Goal: Task Accomplishment & Management: Use online tool/utility

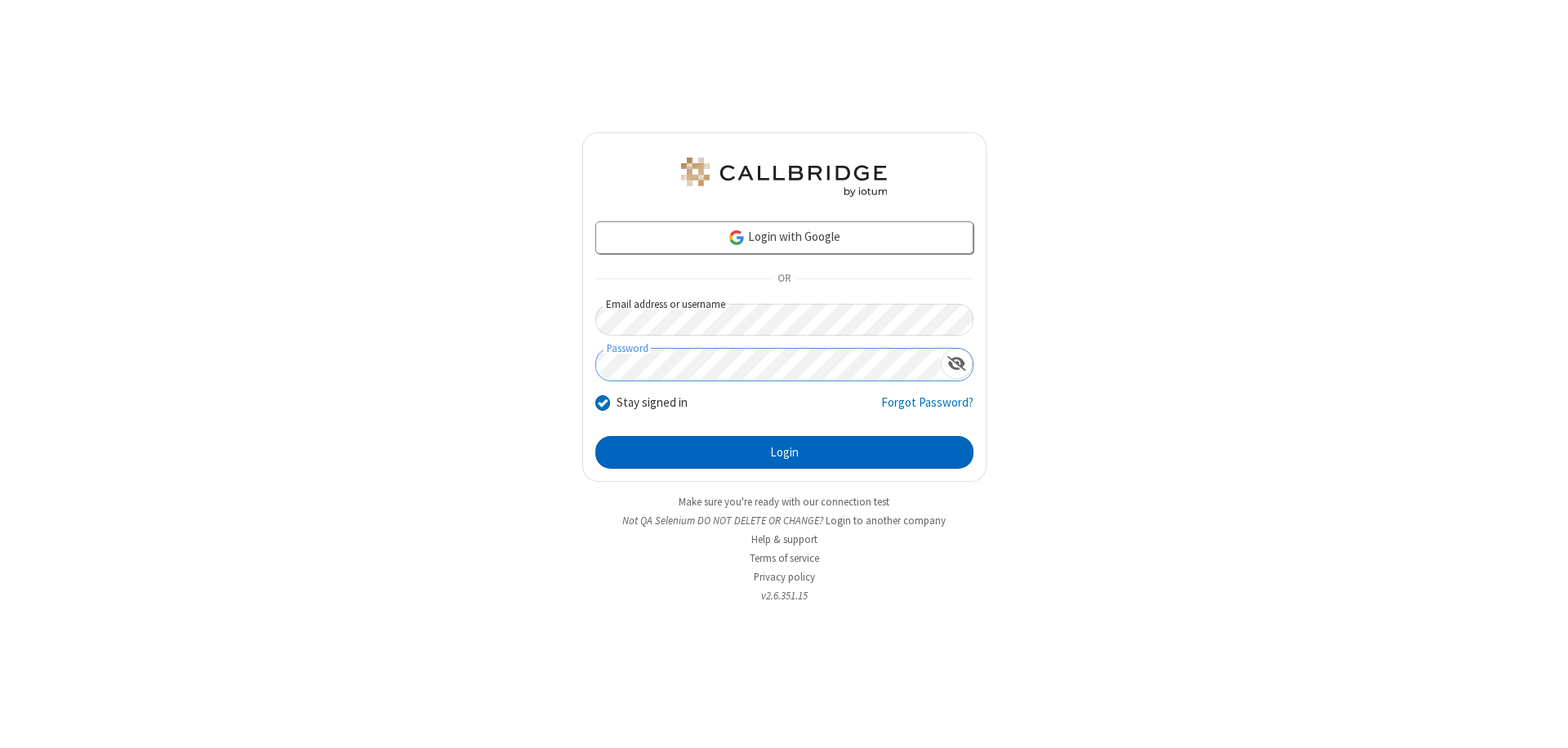
click at [784, 452] on button "Login" at bounding box center [784, 452] width 378 height 33
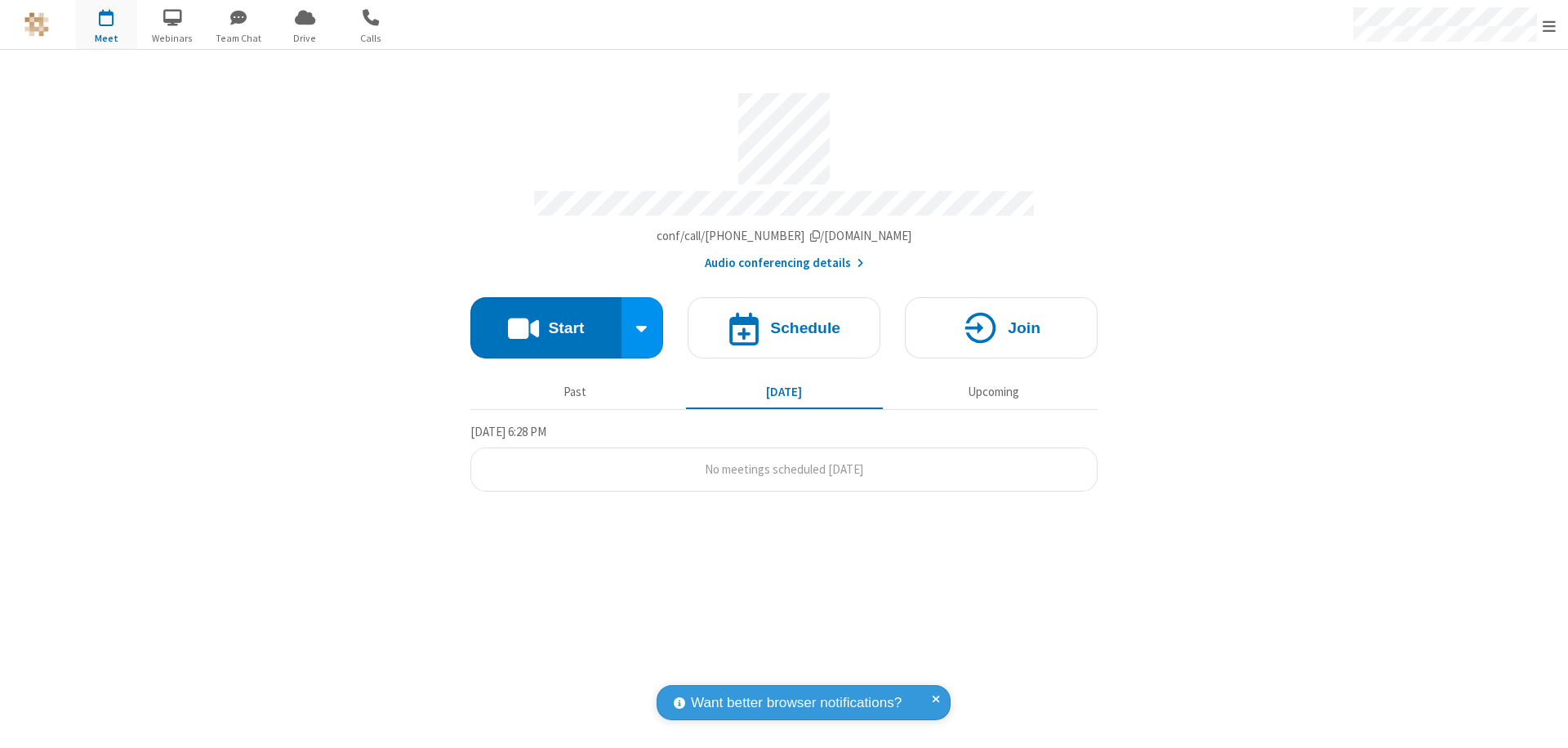
click at [545, 321] on button "Start" at bounding box center [546, 328] width 151 height 61
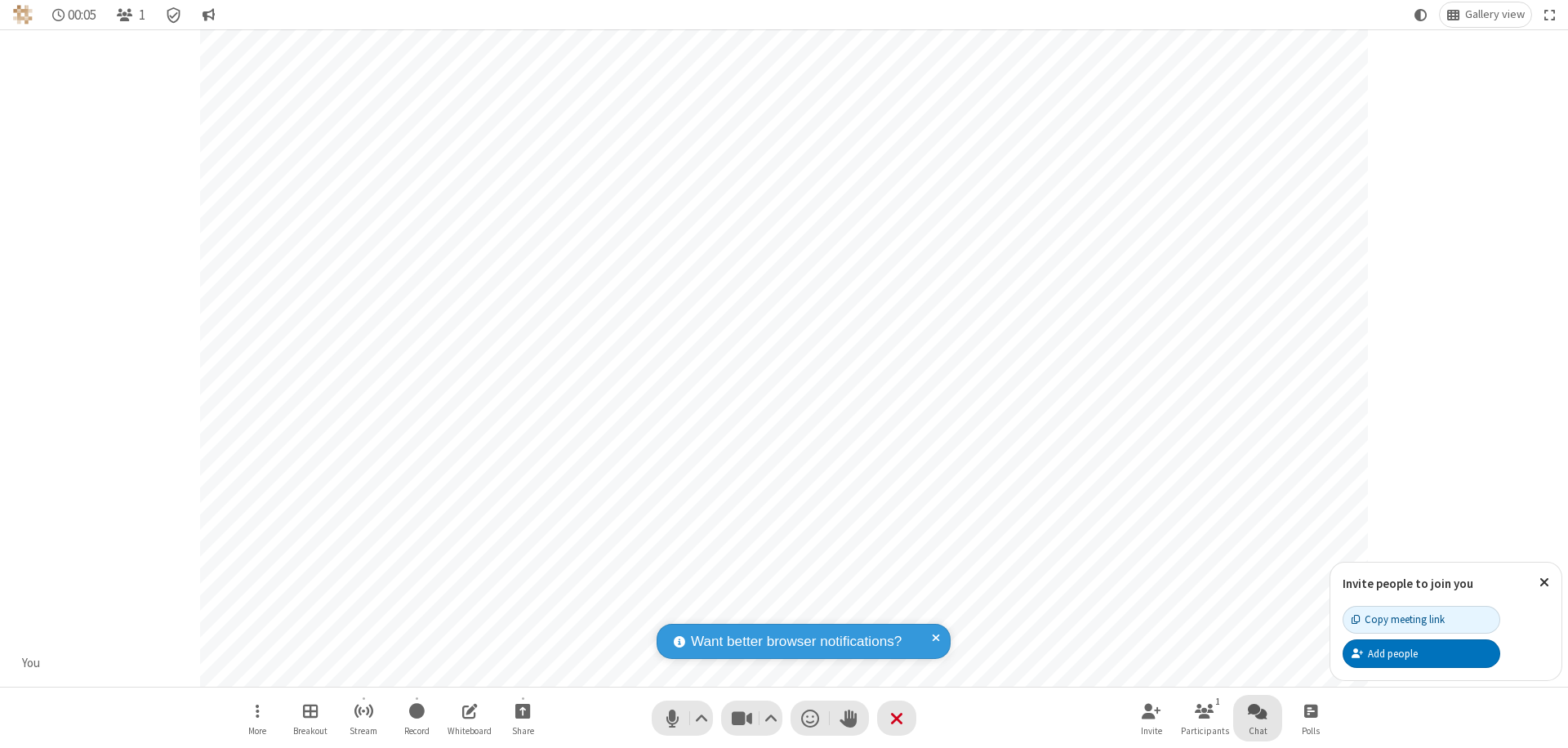
click at [1257, 710] on span "Open chat" at bounding box center [1258, 710] width 20 height 21
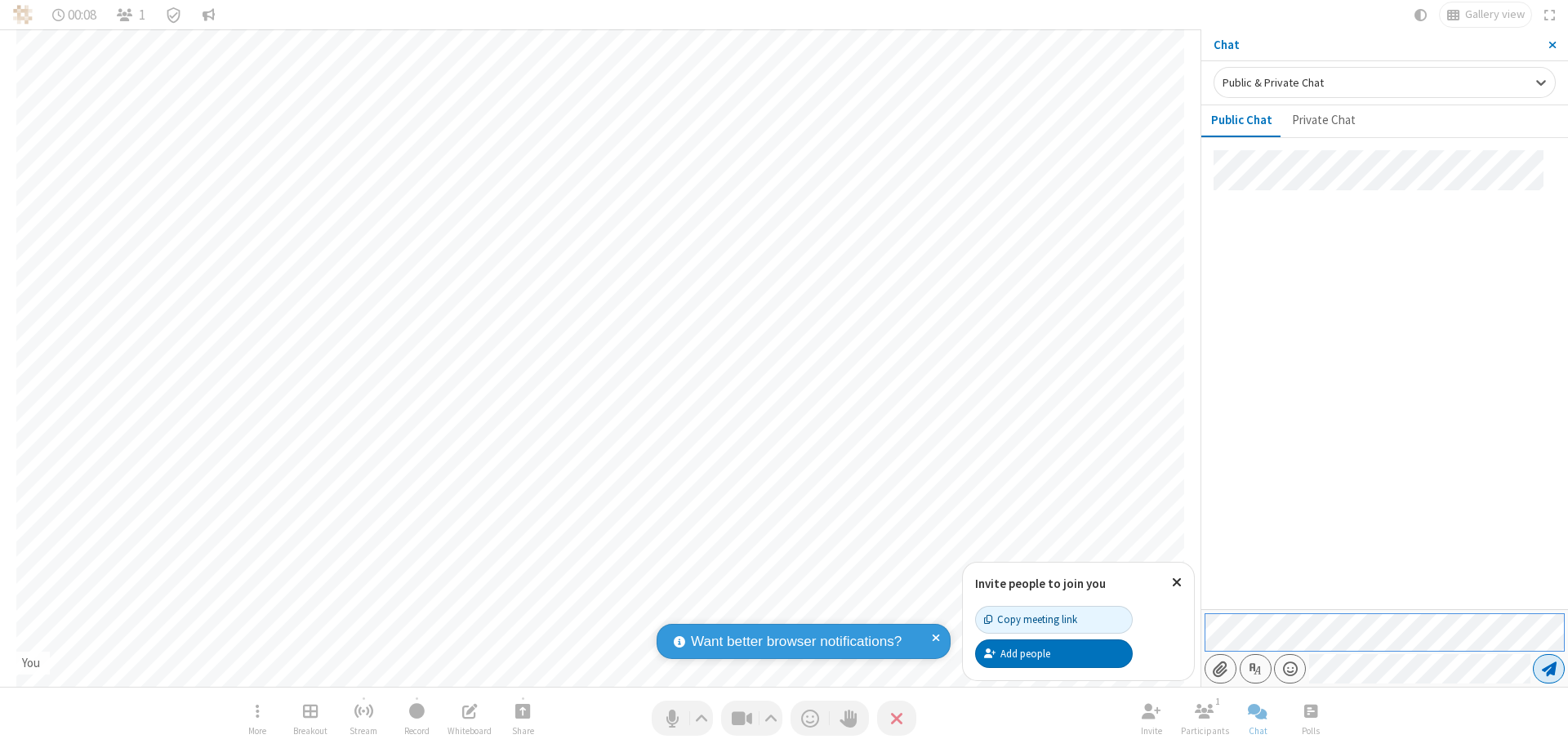
click at [1548, 669] on span "Send message" at bounding box center [1549, 669] width 15 height 17
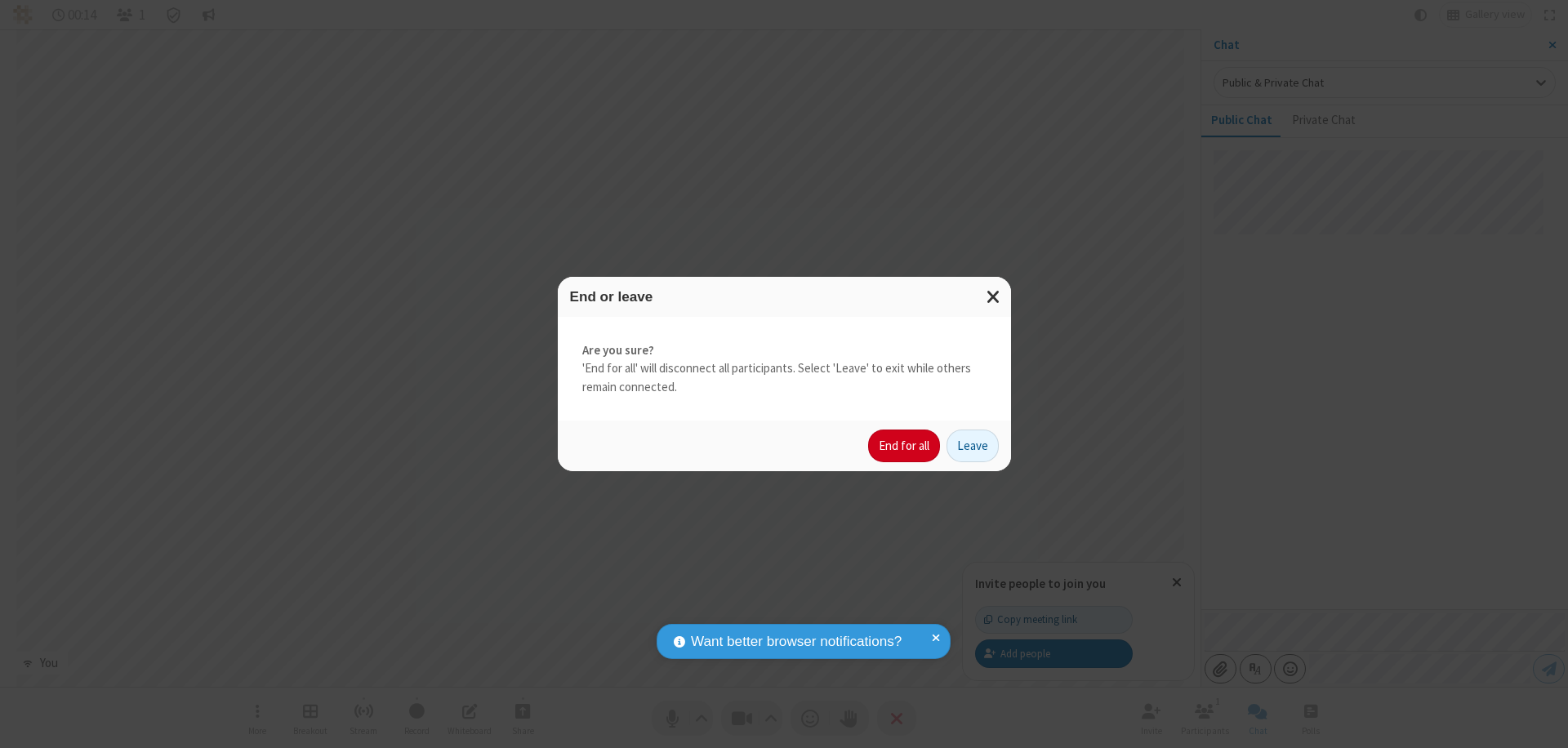
click at [905, 446] on button "End for all" at bounding box center [904, 445] width 72 height 33
